Goal: Information Seeking & Learning: Learn about a topic

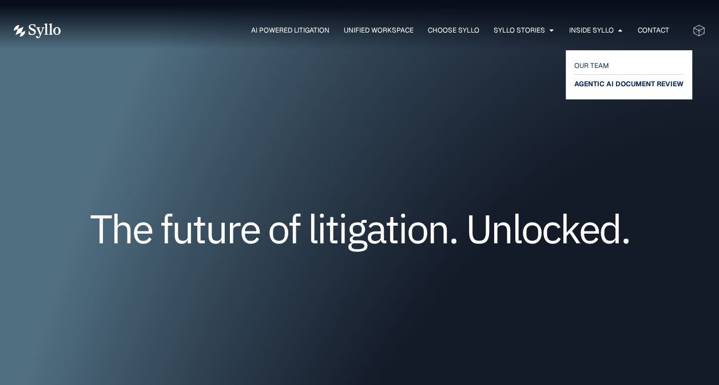
click at [614, 81] on span "AGENTIC AI DOCUMENT REVIEW" at bounding box center [628, 84] width 109 height 14
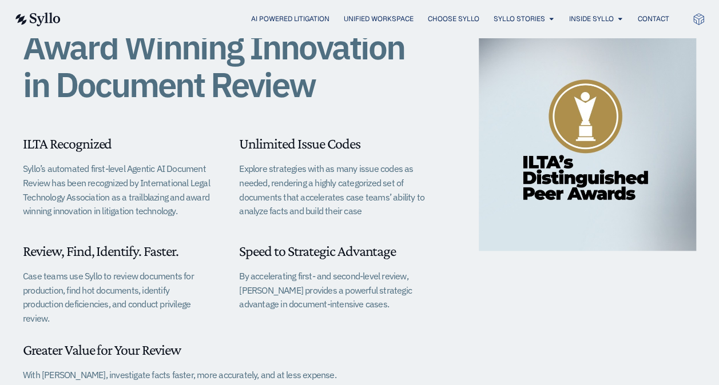
scroll to position [229, 0]
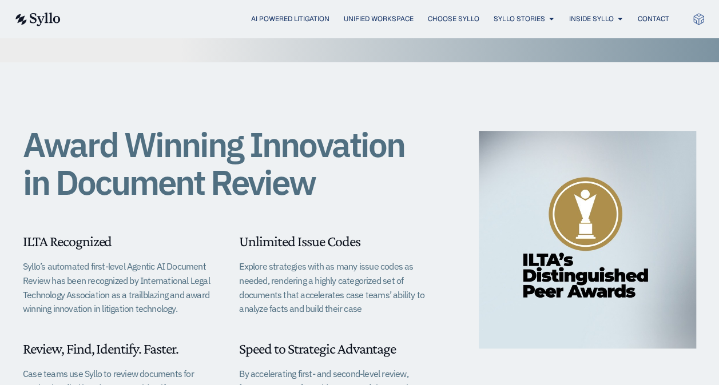
click at [32, 19] on img at bounding box center [37, 20] width 47 height 14
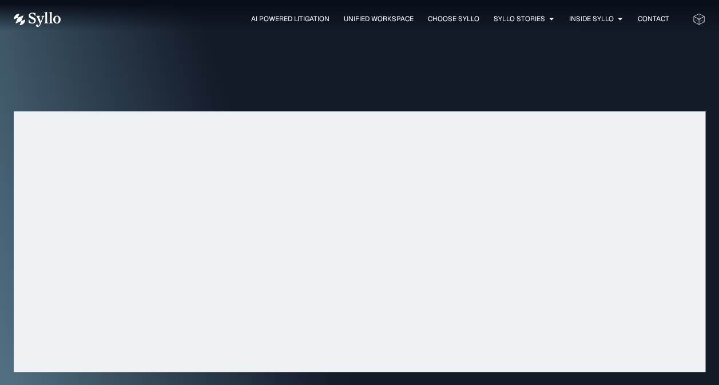
scroll to position [3145, 0]
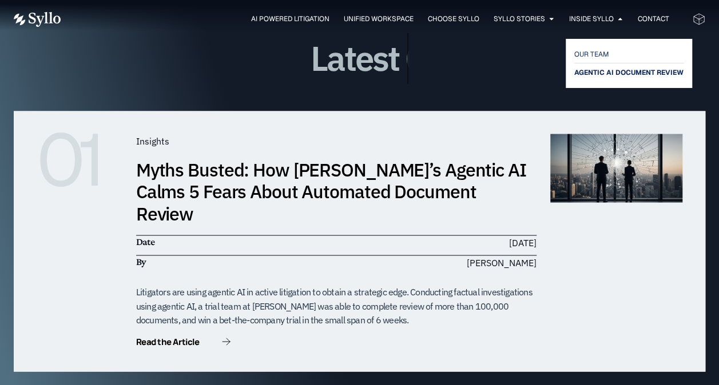
click at [600, 72] on span "AGENTIC AI DOCUMENT REVIEW" at bounding box center [628, 73] width 109 height 14
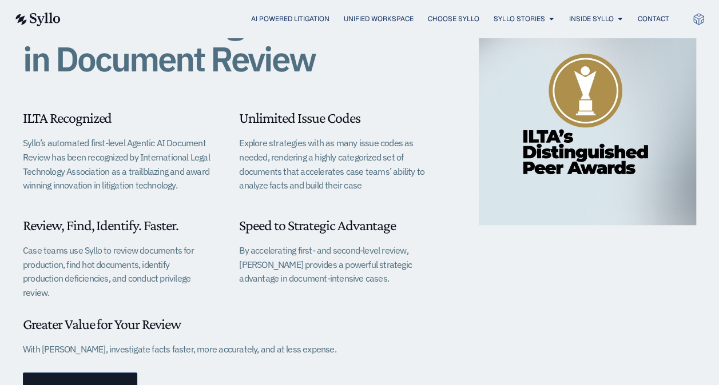
scroll to position [286, 0]
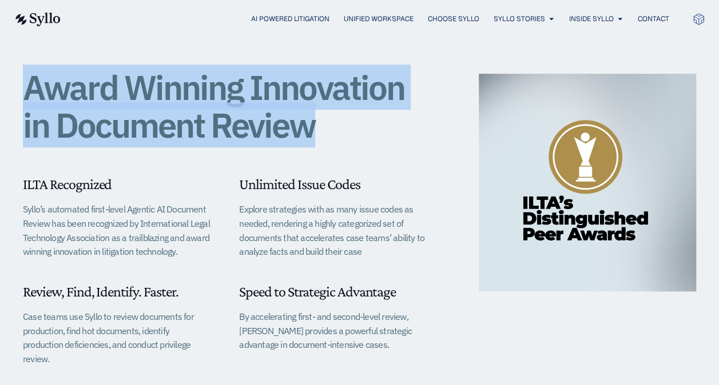
drag, startPoint x: 336, startPoint y: 130, endPoint x: 29, endPoint y: 103, distance: 307.7
click at [29, 103] on h1 "Award Winning Innovation in Document Review" at bounding box center [225, 106] width 404 height 75
copy h1 "Award Winning Innovation in Document Review"
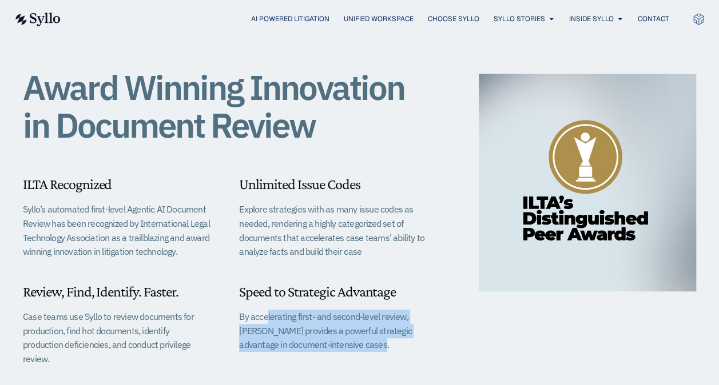
drag, startPoint x: 348, startPoint y: 346, endPoint x: 236, endPoint y: 318, distance: 114.8
click at [236, 318] on div "ILTA Recognized Syllo’s automated first-level Agentic AI Document Review has be…" at bounding box center [225, 262] width 404 height 204
copy p "By accelerating first- and second-level review, [PERSON_NAME] provides a powerf…"
drag, startPoint x: 324, startPoint y: 208, endPoint x: 361, endPoint y: 246, distance: 53.4
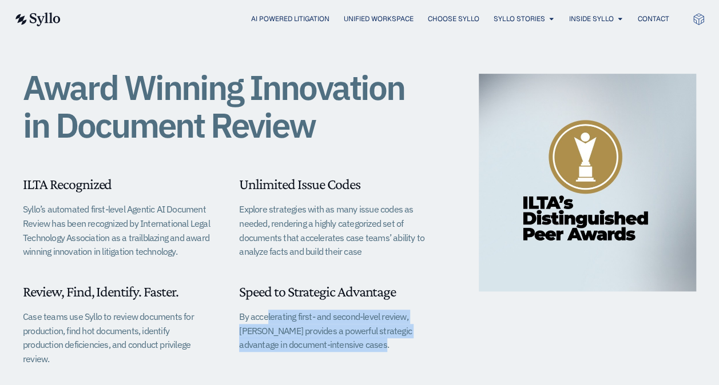
click at [361, 246] on p "Explore strategies with as many issue codes as needed, rendering a highly categ…" at bounding box center [333, 230] width 188 height 57
copy p "as many issue codes as needed, rendering a highly categorized set of documents …"
